Goal: Task Accomplishment & Management: Manage account settings

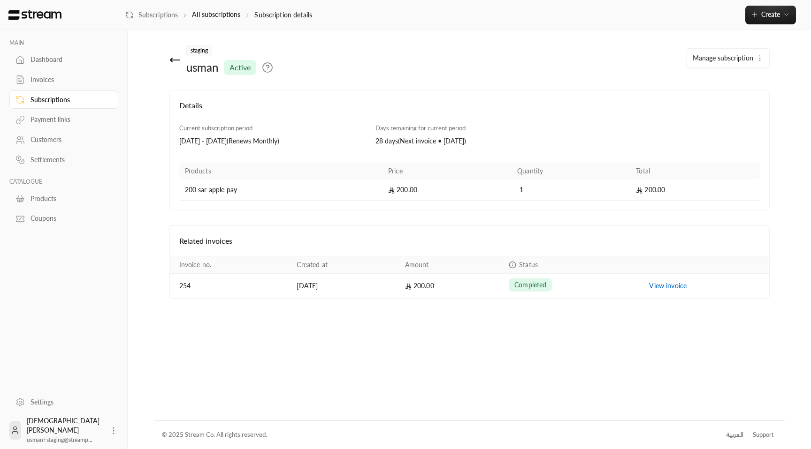
click at [737, 59] on span "Manage subscription" at bounding box center [722, 58] width 61 height 8
click at [740, 123] on span "Cancel subscription" at bounding box center [726, 120] width 57 height 8
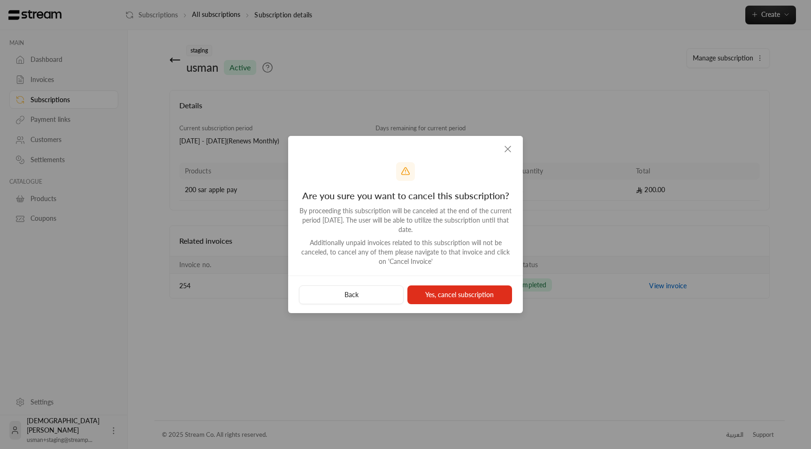
click at [469, 300] on button "Yes, cancel subscription" at bounding box center [459, 295] width 105 height 19
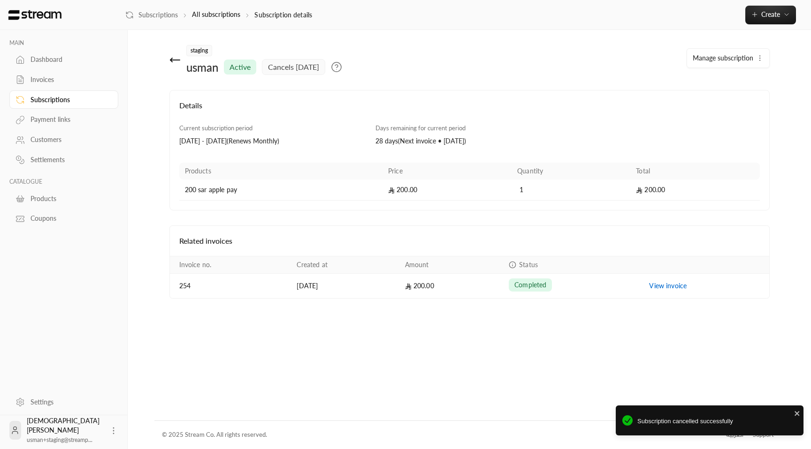
click at [51, 80] on div "Invoices" at bounding box center [68, 79] width 76 height 9
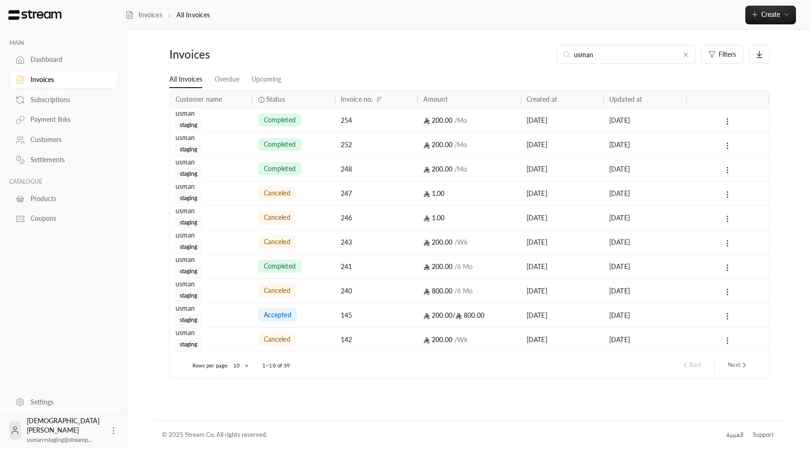
click at [60, 99] on div "Subscriptions" at bounding box center [68, 99] width 76 height 9
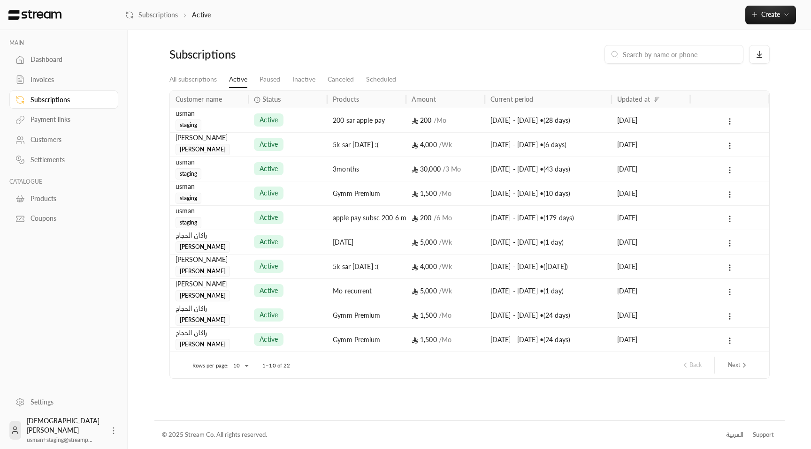
click at [48, 88] on link "Invoices" at bounding box center [63, 80] width 109 height 18
